Goal: Task Accomplishment & Management: Use online tool/utility

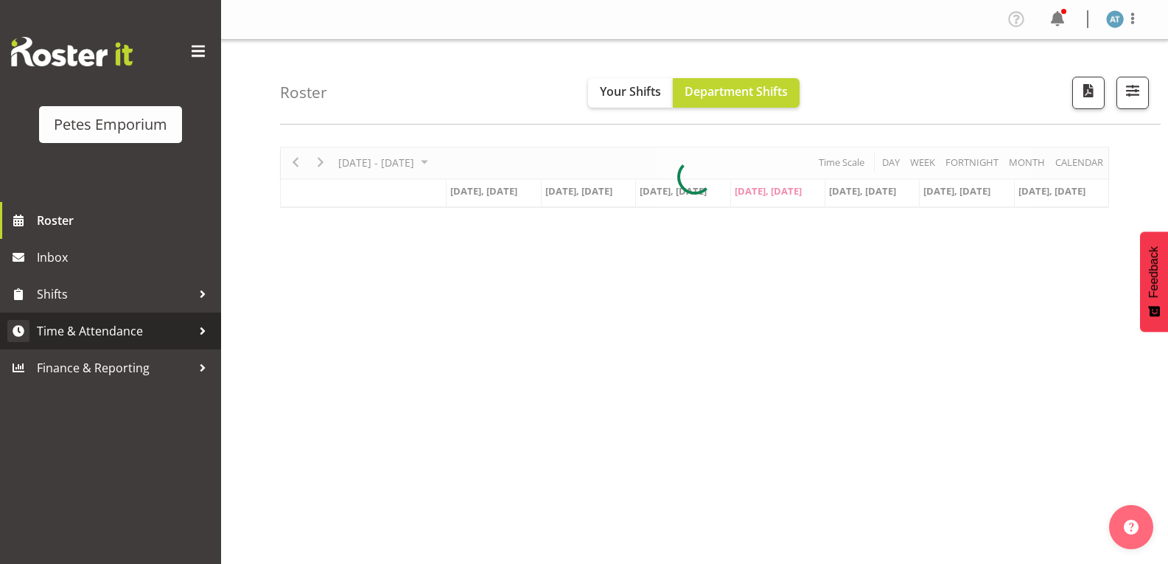
click at [170, 331] on span "Time & Attendance" at bounding box center [114, 331] width 155 height 22
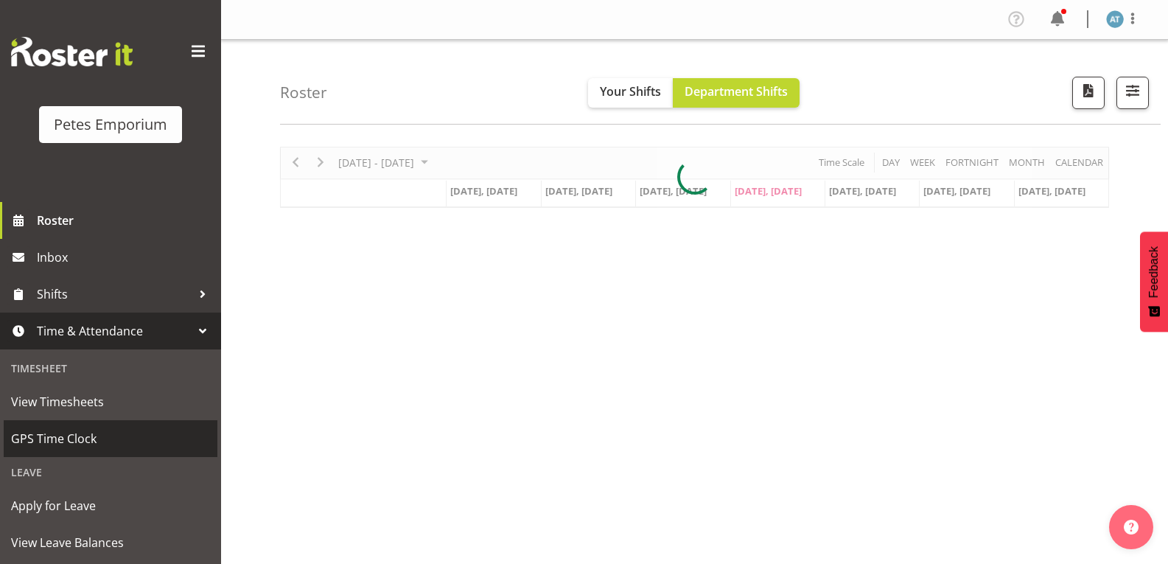
click at [158, 442] on span "GPS Time Clock" at bounding box center [110, 438] width 199 height 22
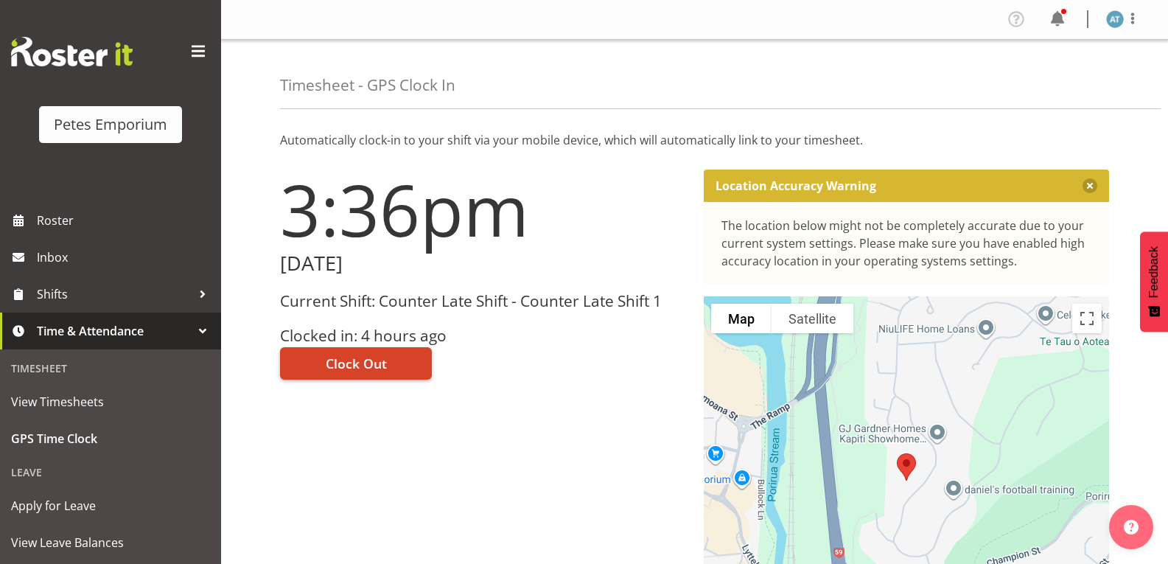
click at [380, 352] on button "Clock Out" at bounding box center [356, 363] width 152 height 32
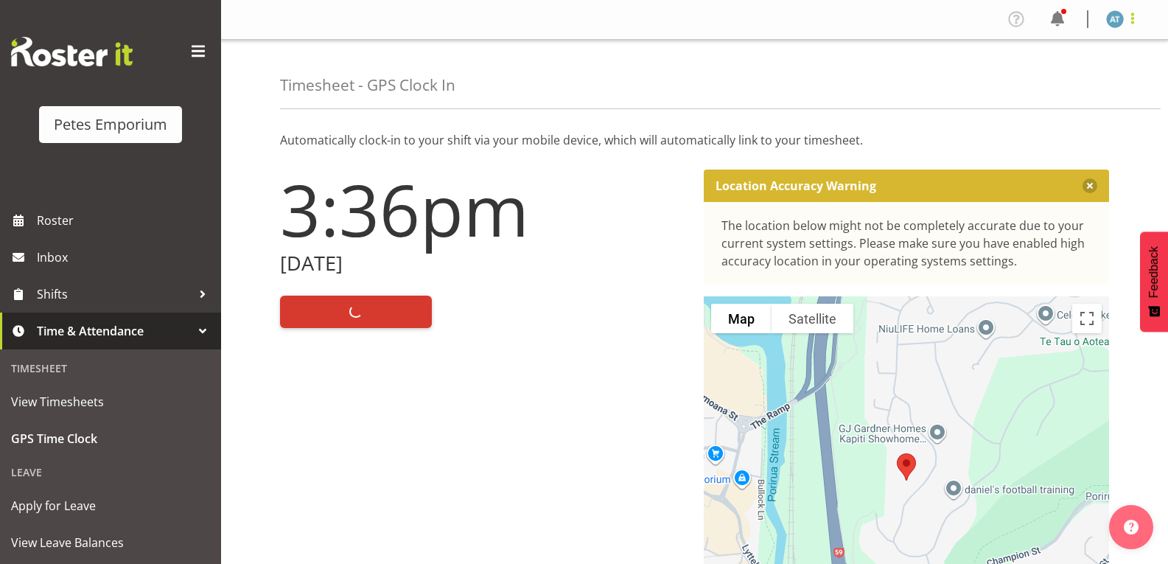
click at [1127, 21] on span at bounding box center [1133, 19] width 18 height 18
